Goal: Task Accomplishment & Management: Manage account settings

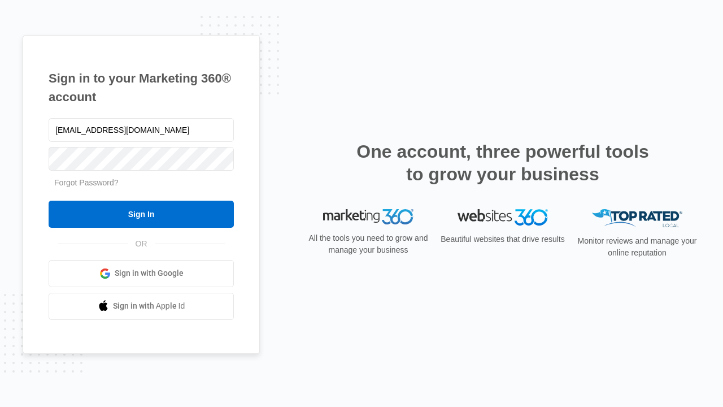
type input "[EMAIL_ADDRESS][DOMAIN_NAME]"
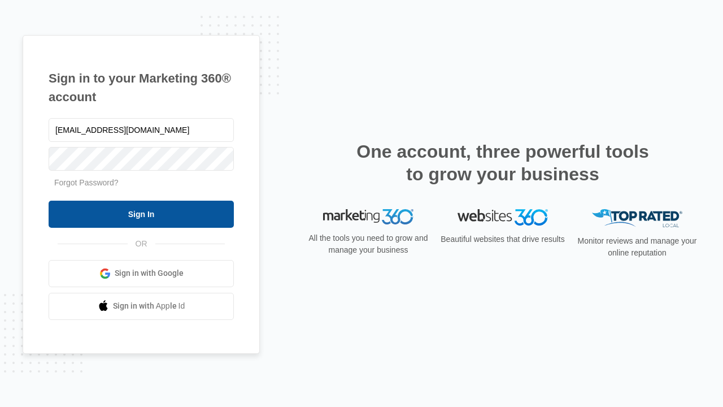
click at [141, 214] on input "Sign In" at bounding box center [141, 214] width 185 height 27
